Goal: Navigation & Orientation: Find specific page/section

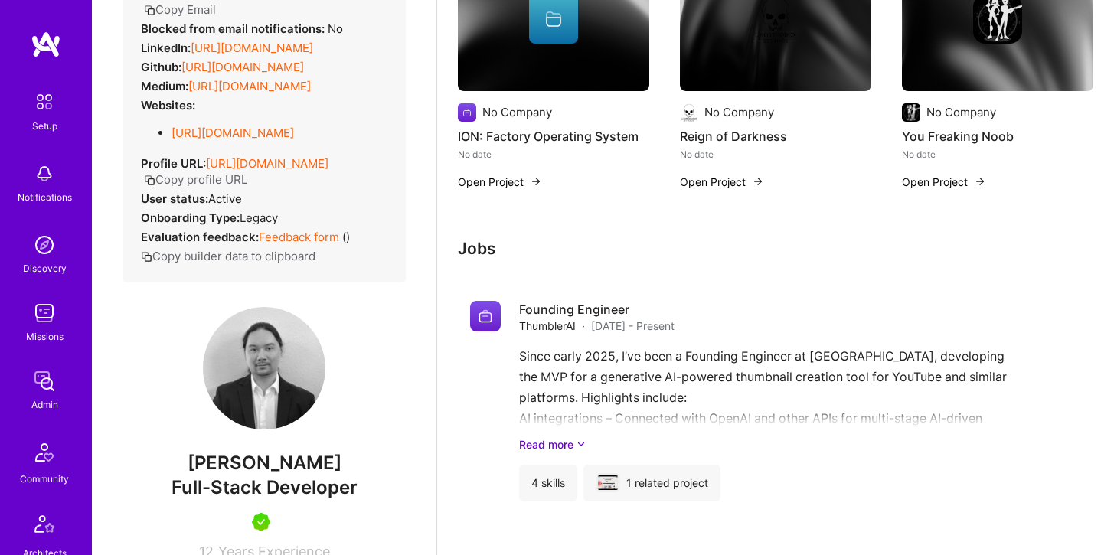
scroll to position [1064, 0]
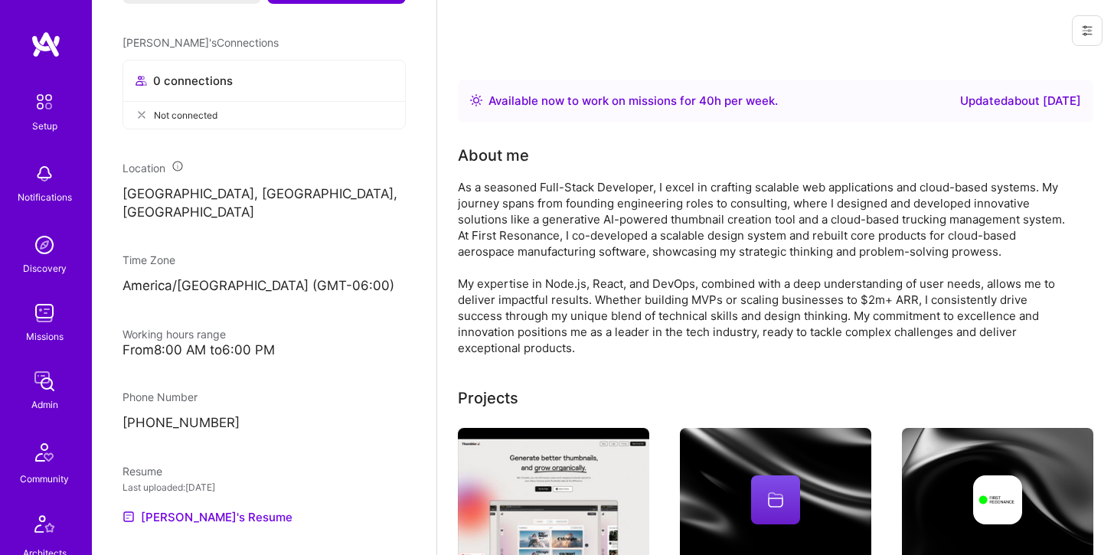
scroll to position [760, 0]
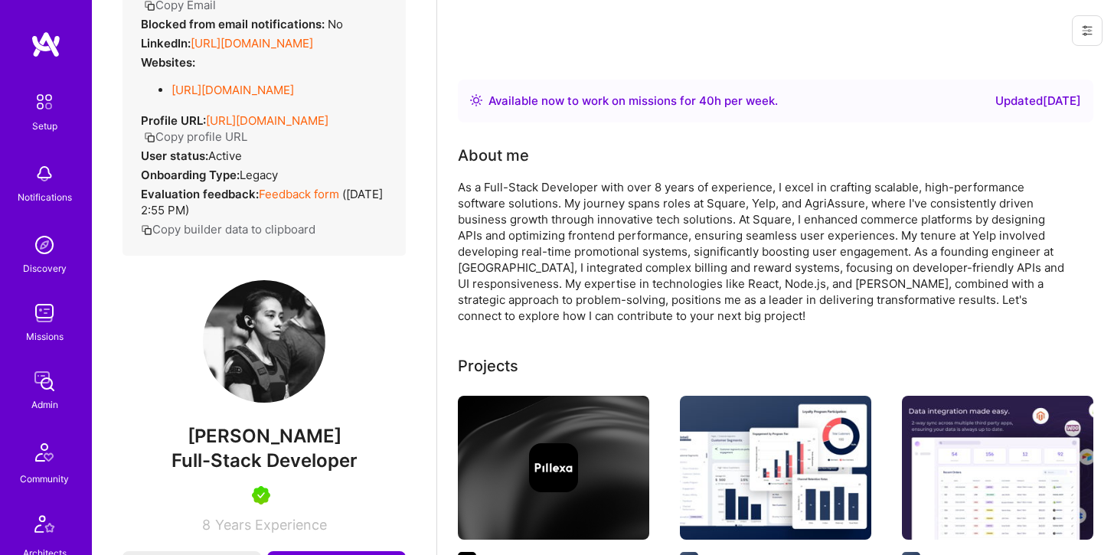
scroll to position [153, 0]
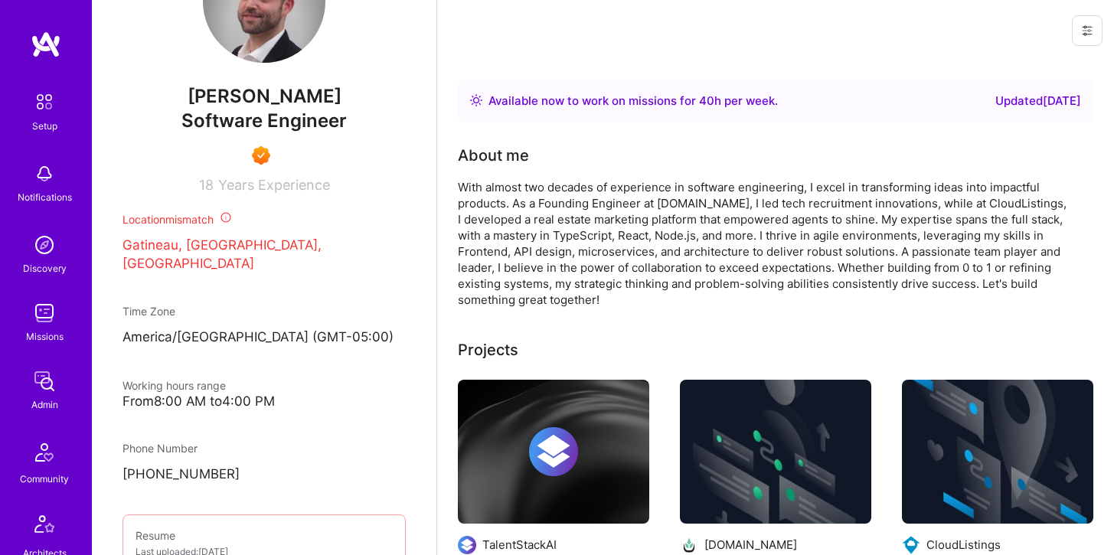
scroll to position [541, 0]
